Goal: Transaction & Acquisition: Obtain resource

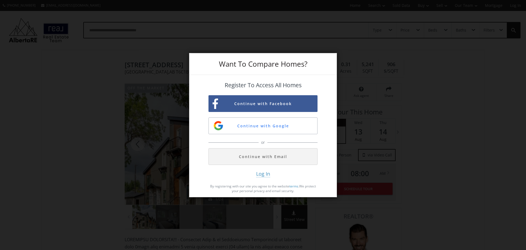
click at [397, 71] on div "Want To Compare Homes? Register To Access All Homes Continue with Facebook Cont…" at bounding box center [263, 125] width 526 height 250
click at [372, 157] on div "Want To Compare Homes? Register To Access All Homes Continue with Facebook Cont…" at bounding box center [263, 125] width 526 height 250
click at [315, 126] on button "Continue with Google" at bounding box center [263, 125] width 109 height 17
click at [386, 127] on div "Want To Compare Homes? Register To Access All Homes Continue with Facebook Cont…" at bounding box center [263, 125] width 526 height 250
click at [304, 129] on button "Continue with Google" at bounding box center [263, 125] width 109 height 17
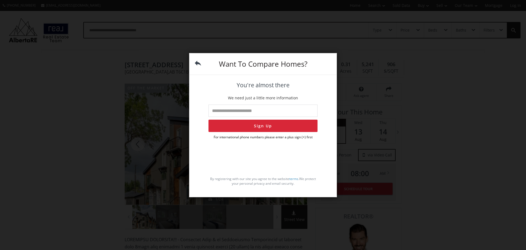
click at [197, 61] on img at bounding box center [198, 63] width 6 height 6
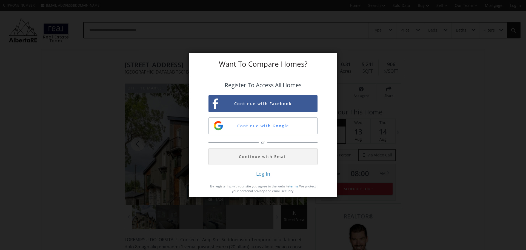
click at [197, 61] on div "Want To Compare Homes?" at bounding box center [262, 64] width 147 height 22
